Goal: Task Accomplishment & Management: Manage account settings

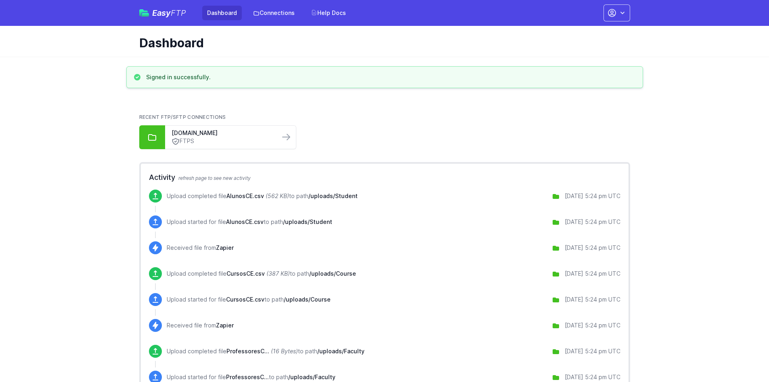
click at [366, 120] on div "Recent FTP/SFTP Connections p14.courseval.net FTPS" at bounding box center [384, 131] width 491 height 35
click at [361, 128] on ul "p14.courseval.net FTPS" at bounding box center [384, 137] width 491 height 24
click at [620, 12] on icon "button" at bounding box center [623, 13] width 8 height 8
click at [574, 80] on link "Set up Zapier" at bounding box center [592, 77] width 78 height 15
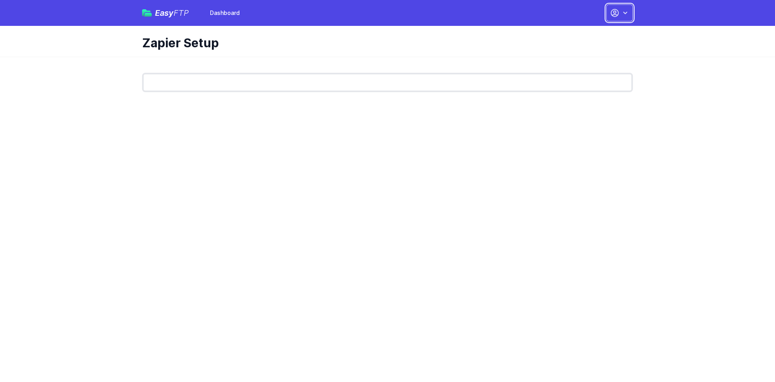
click at [613, 16] on icon "button" at bounding box center [615, 13] width 10 height 10
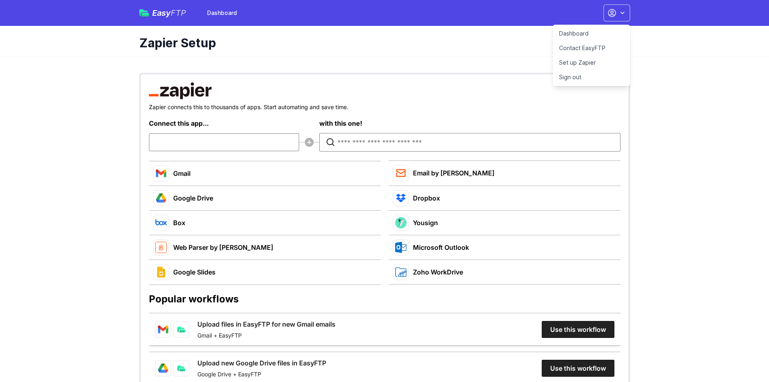
click at [595, 35] on link "Dashboard" at bounding box center [592, 33] width 78 height 15
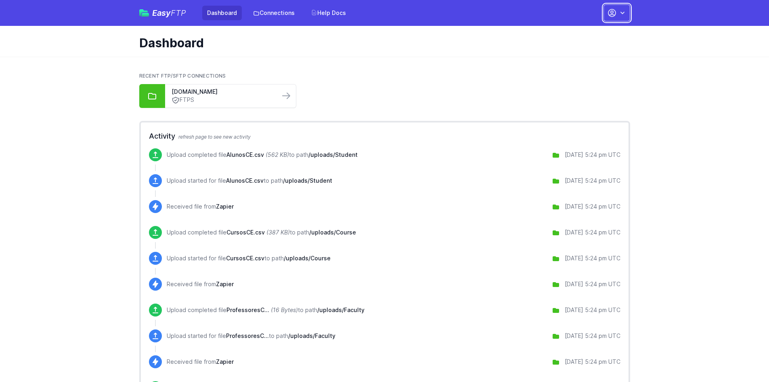
click at [621, 17] on button "button" at bounding box center [617, 12] width 27 height 17
click at [586, 49] on link "Your Profile" at bounding box center [592, 48] width 78 height 15
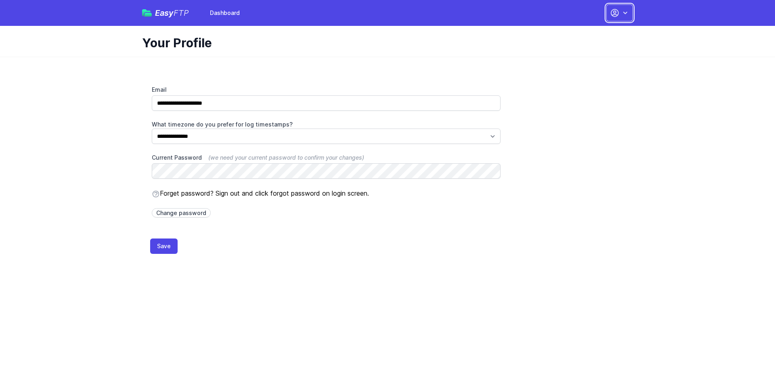
click at [616, 13] on icon "button" at bounding box center [615, 13] width 10 height 10
click at [592, 33] on link "Dashboard" at bounding box center [595, 33] width 78 height 15
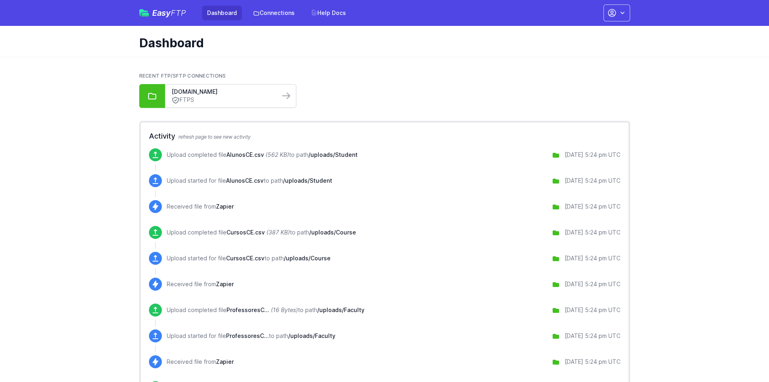
click at [253, 97] on link "FTPS" at bounding box center [223, 100] width 102 height 8
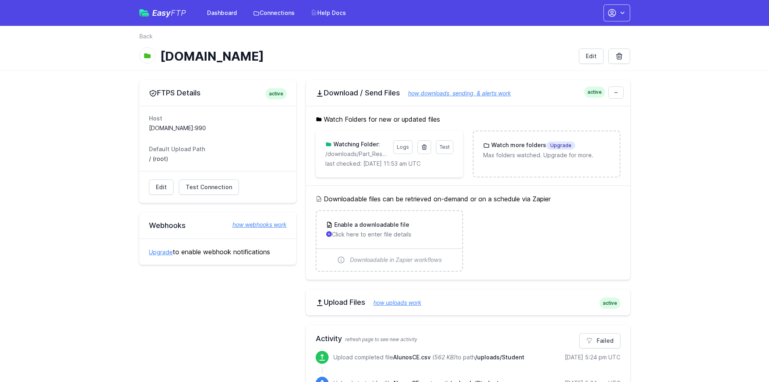
click at [613, 16] on icon "button" at bounding box center [612, 12] width 7 height 7
click at [475, 39] on nav "Back" at bounding box center [384, 38] width 491 height 13
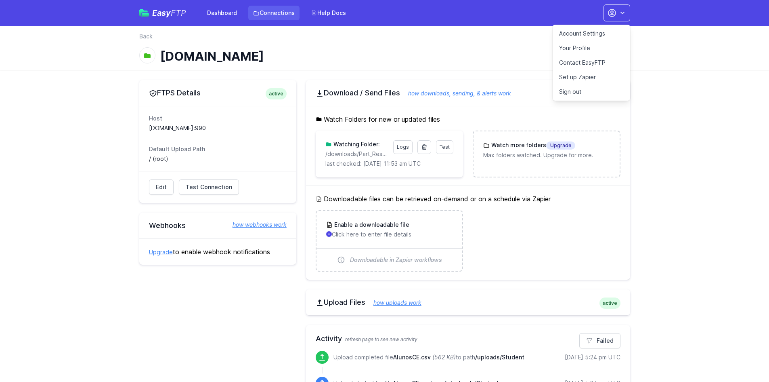
click at [265, 10] on link "Connections" at bounding box center [273, 13] width 51 height 15
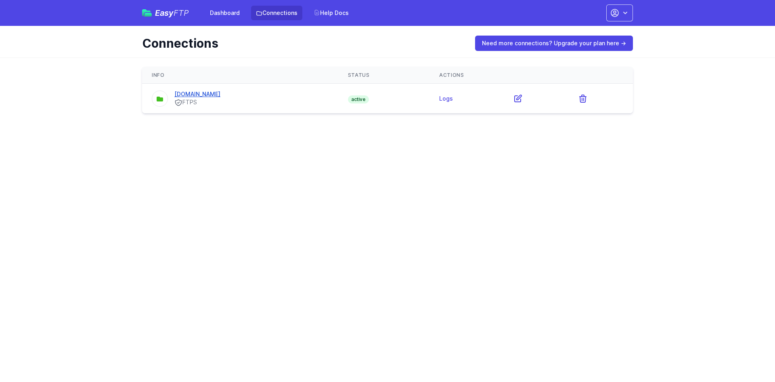
click at [203, 95] on link "[DOMAIN_NAME]" at bounding box center [197, 93] width 46 height 7
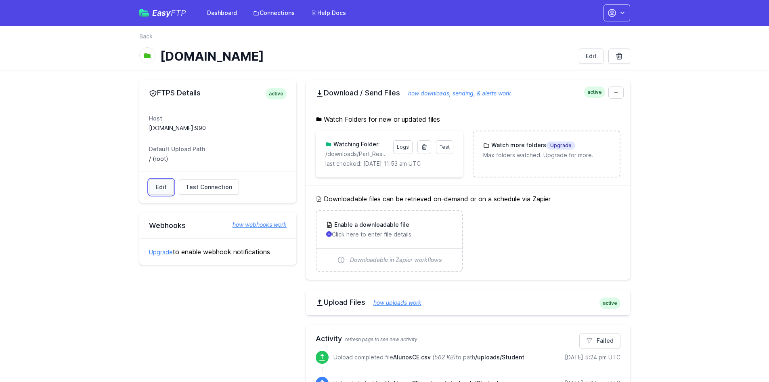
click at [170, 187] on link "Edit" at bounding box center [161, 186] width 25 height 15
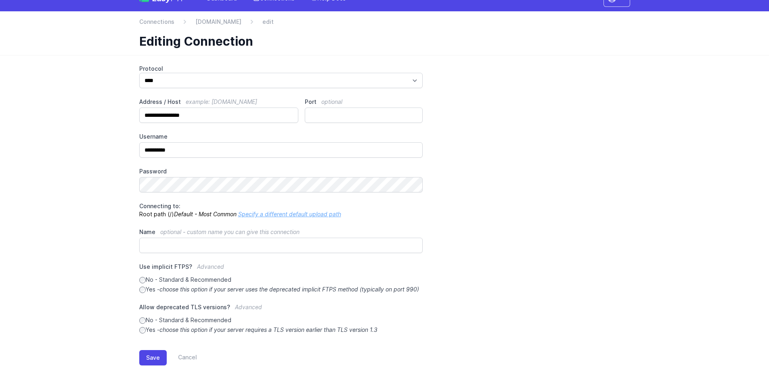
scroll to position [29, 0]
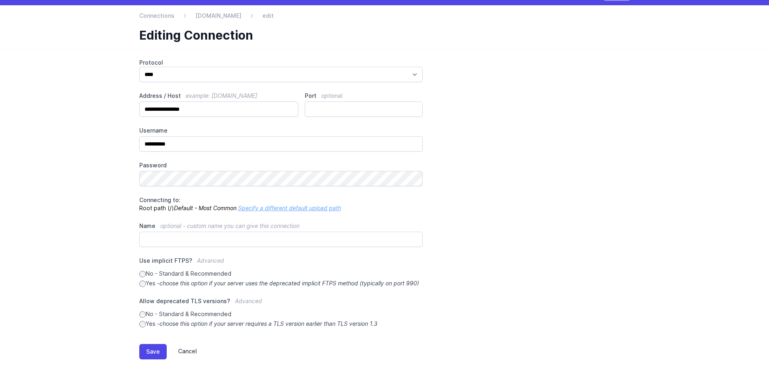
click at [183, 356] on link "Cancel" at bounding box center [182, 351] width 30 height 15
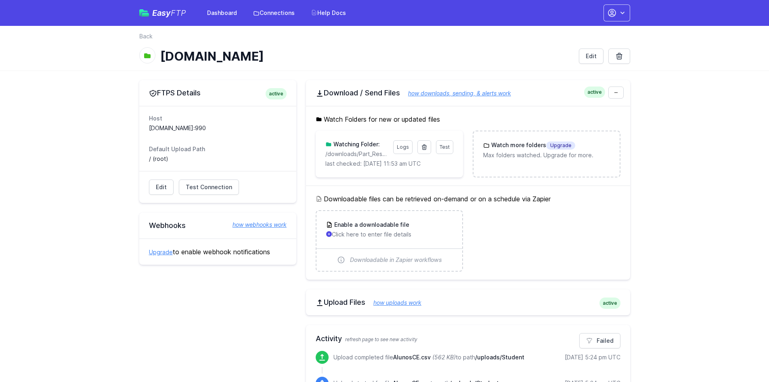
click at [158, 252] on link "Upgrade" at bounding box center [161, 251] width 24 height 7
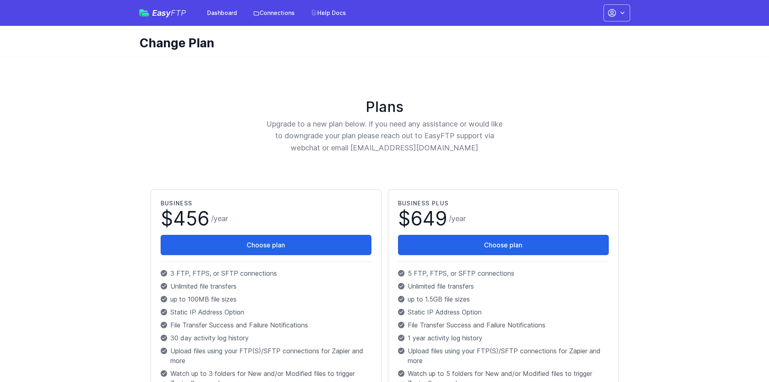
click at [182, 17] on span "FTP" at bounding box center [178, 13] width 15 height 10
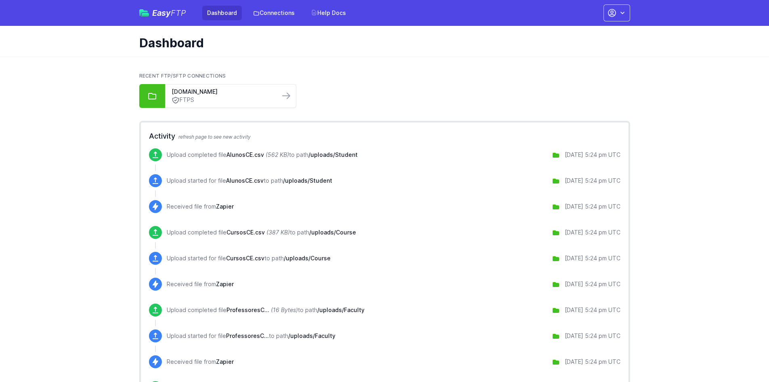
click at [167, 16] on span "Easy FTP" at bounding box center [169, 13] width 34 height 8
click at [618, 18] on button "button" at bounding box center [617, 12] width 27 height 17
click at [582, 48] on link "Your Profile" at bounding box center [592, 48] width 78 height 15
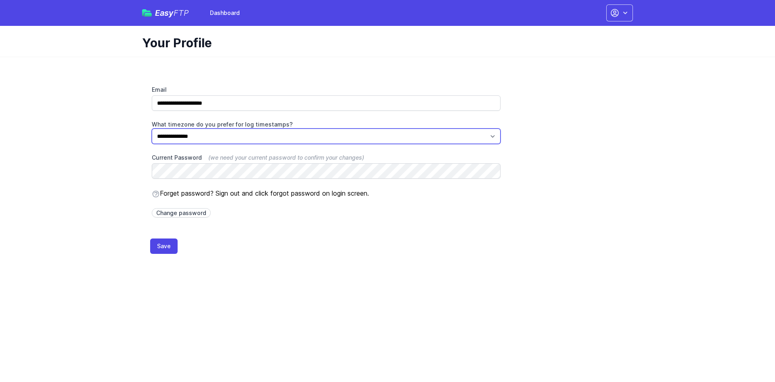
click at [272, 141] on select "**********" at bounding box center [326, 135] width 349 height 15
select select "********"
click at [152, 128] on select "**********" at bounding box center [326, 135] width 349 height 15
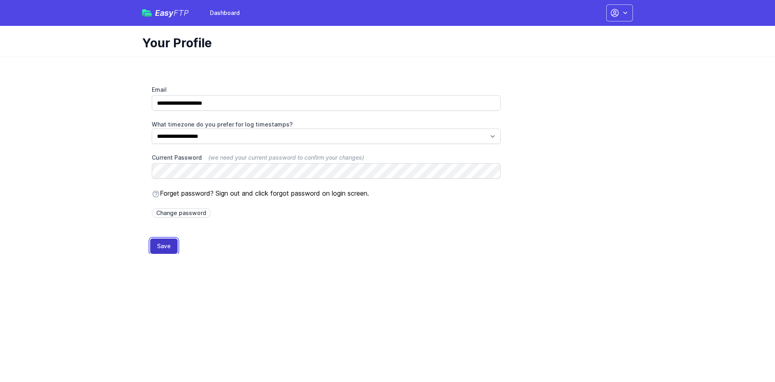
click at [162, 244] on button "Save" at bounding box center [163, 245] width 27 height 15
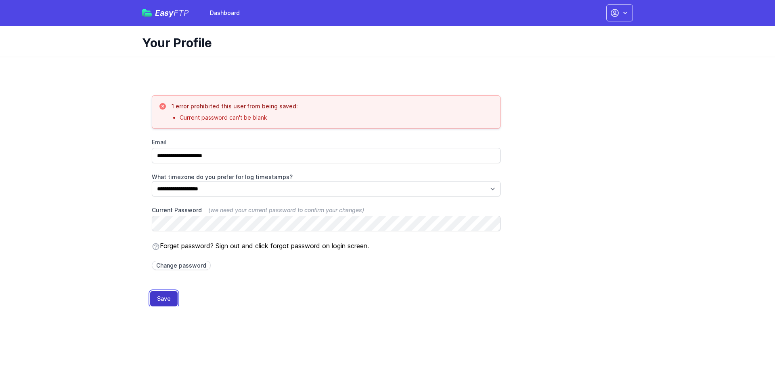
click at [173, 297] on button "Save" at bounding box center [163, 298] width 27 height 15
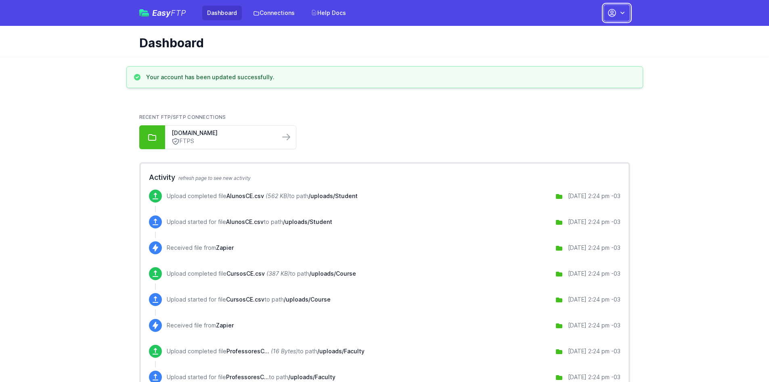
click at [612, 10] on icon "button" at bounding box center [612, 13] width 10 height 10
click at [605, 29] on link "Account Settings" at bounding box center [592, 33] width 78 height 15
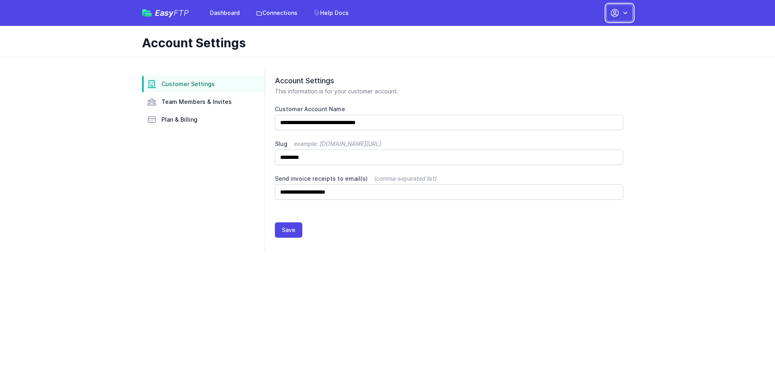
click at [614, 17] on button "button" at bounding box center [620, 12] width 27 height 17
click at [614, 17] on icon "button" at bounding box center [615, 13] width 10 height 10
click at [183, 120] on span "Plan & Billing" at bounding box center [180, 119] width 36 height 8
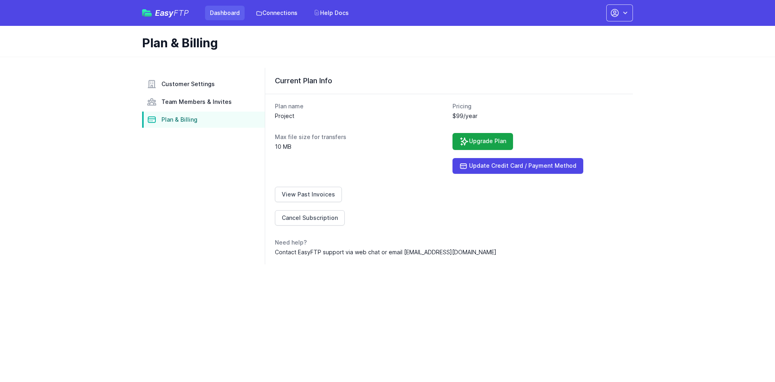
click at [225, 17] on link "Dashboard" at bounding box center [225, 13] width 40 height 15
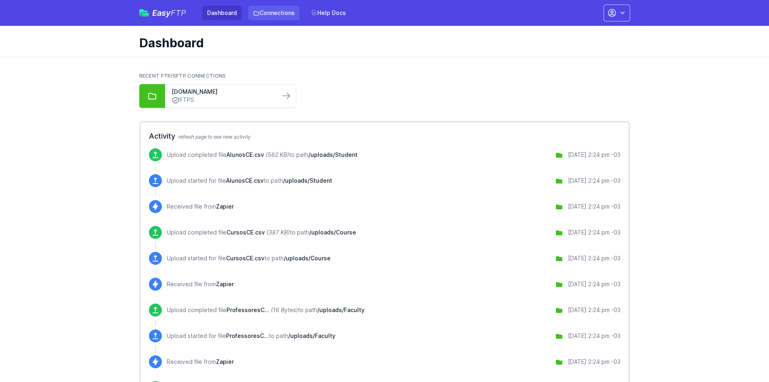
click at [274, 13] on link "Connections" at bounding box center [273, 13] width 51 height 15
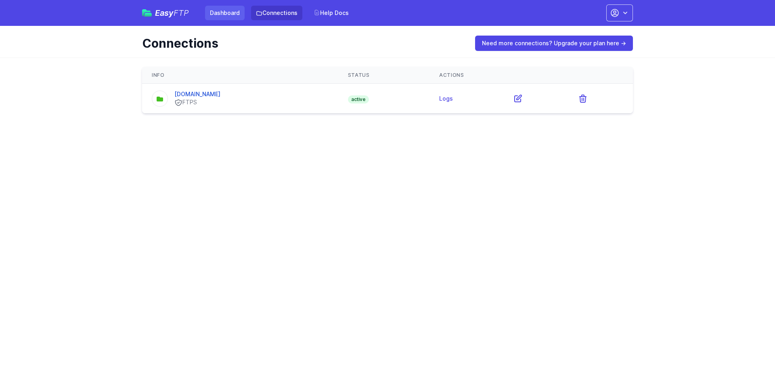
click at [238, 12] on link "Dashboard" at bounding box center [225, 13] width 40 height 15
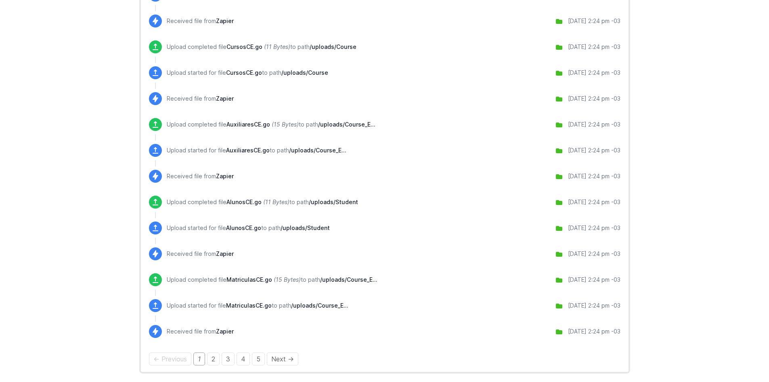
scroll to position [581, 0]
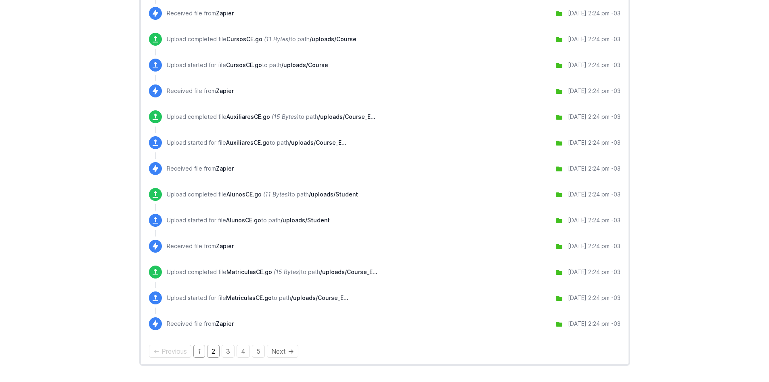
click at [212, 349] on link "2" at bounding box center [213, 350] width 13 height 13
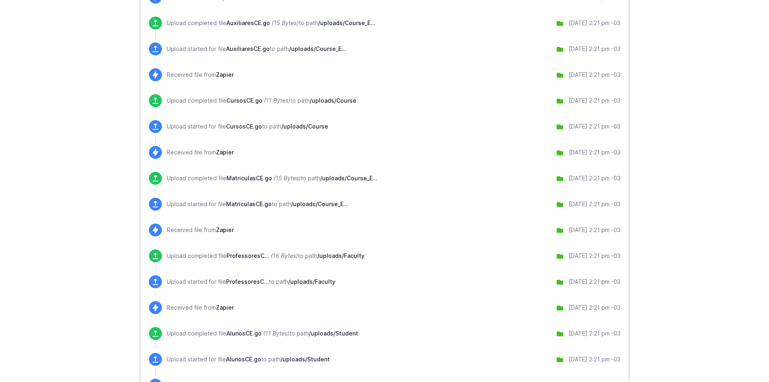
scroll to position [581, 0]
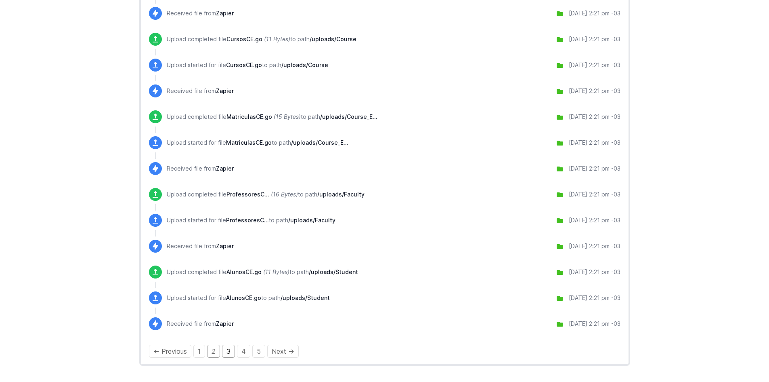
click at [232, 350] on link "3" at bounding box center [228, 350] width 13 height 13
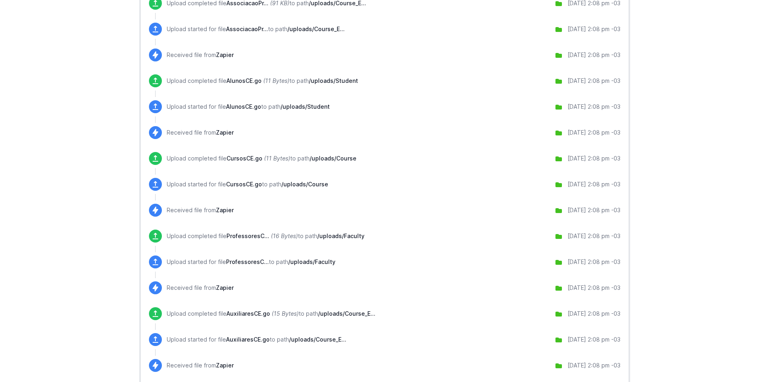
scroll to position [581, 0]
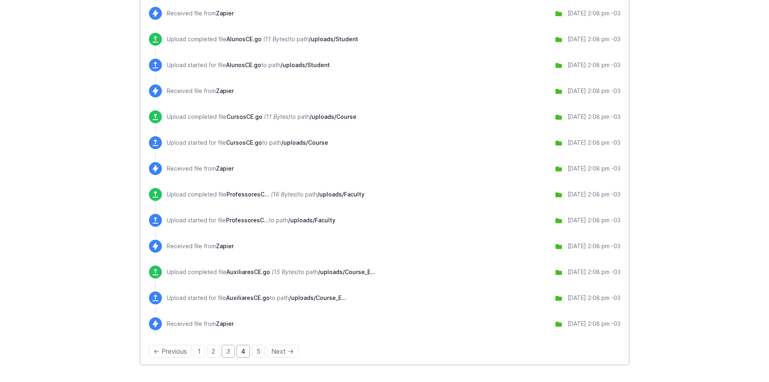
click at [243, 350] on link "4" at bounding box center [243, 350] width 13 height 13
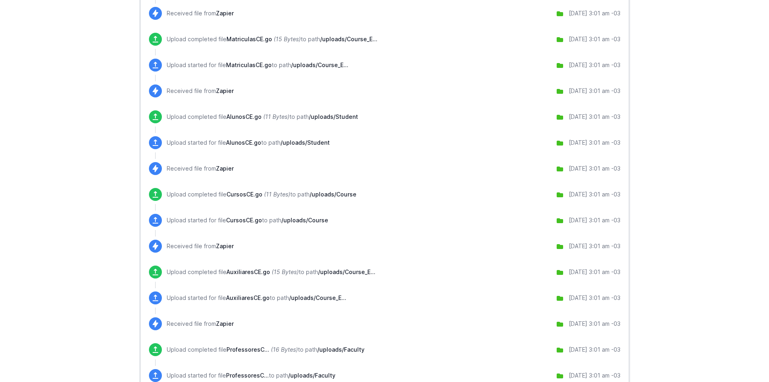
scroll to position [581, 0]
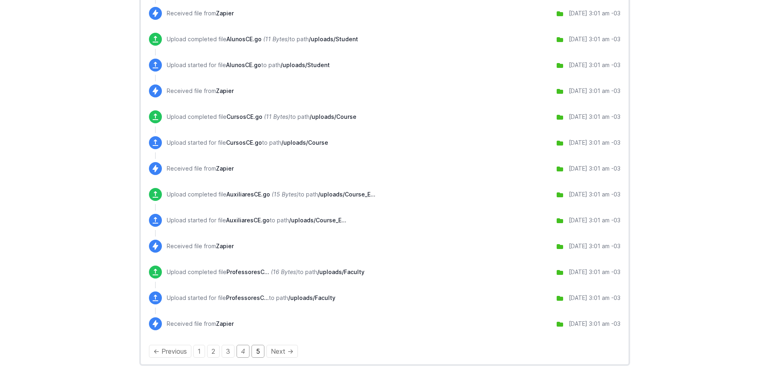
click at [262, 349] on link "5" at bounding box center [258, 350] width 13 height 13
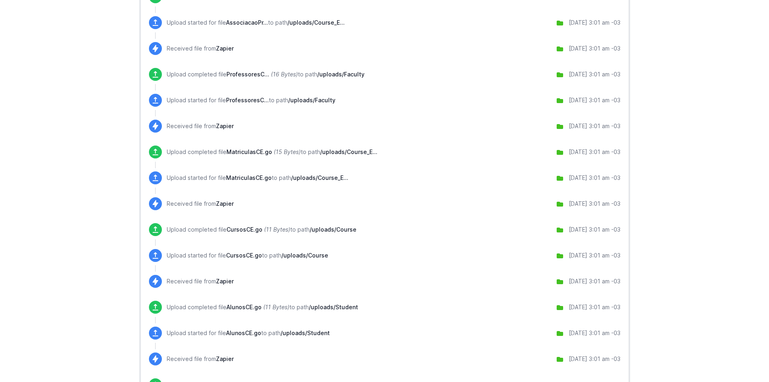
scroll to position [581, 0]
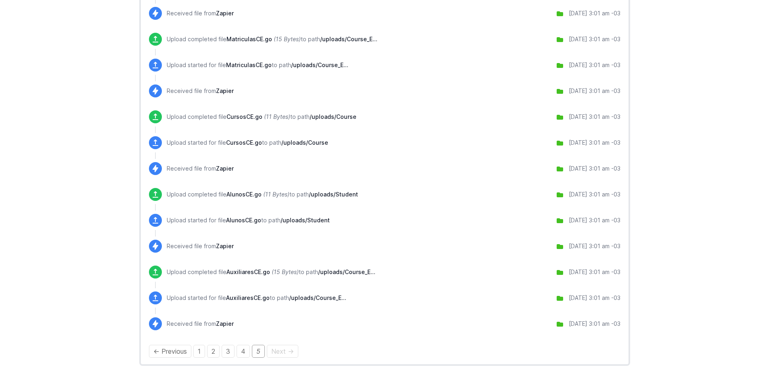
click at [289, 351] on span "Next →" at bounding box center [282, 350] width 31 height 13
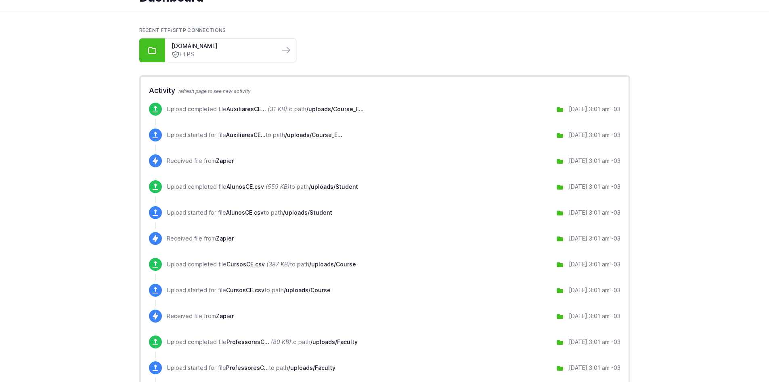
scroll to position [0, 0]
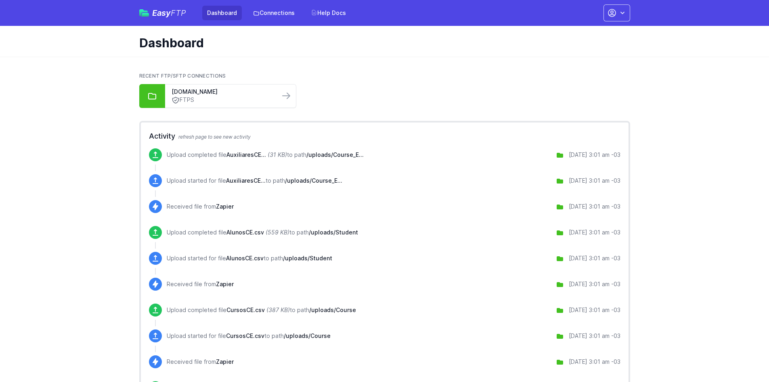
click at [153, 1] on div "Easy FTP Dashboard Connections Help Docs Account Settings Your Profile Contact …" at bounding box center [384, 13] width 491 height 26
click at [162, 14] on span "Easy FTP" at bounding box center [169, 13] width 34 height 8
